Goal: Task Accomplishment & Management: Use online tool/utility

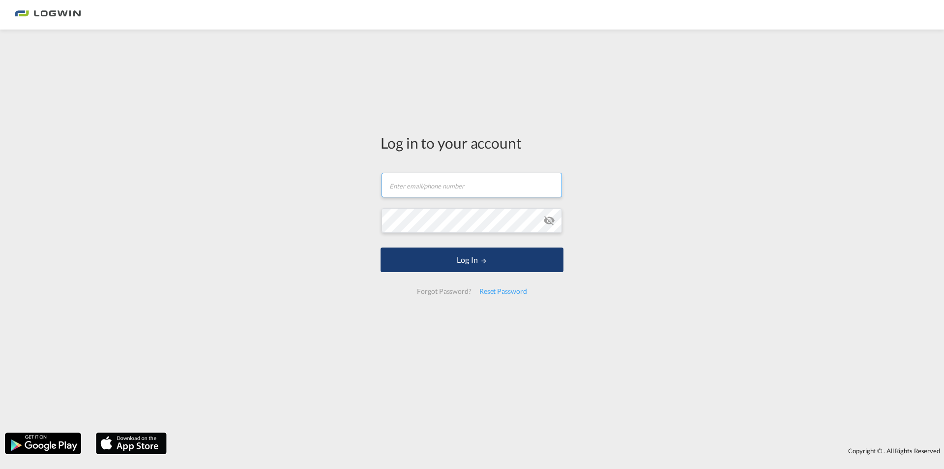
type input "[PERSON_NAME][EMAIL_ADDRESS][DOMAIN_NAME]"
click at [511, 252] on button "Log In" at bounding box center [472, 259] width 183 height 25
